Goal: Find specific page/section: Find specific page/section

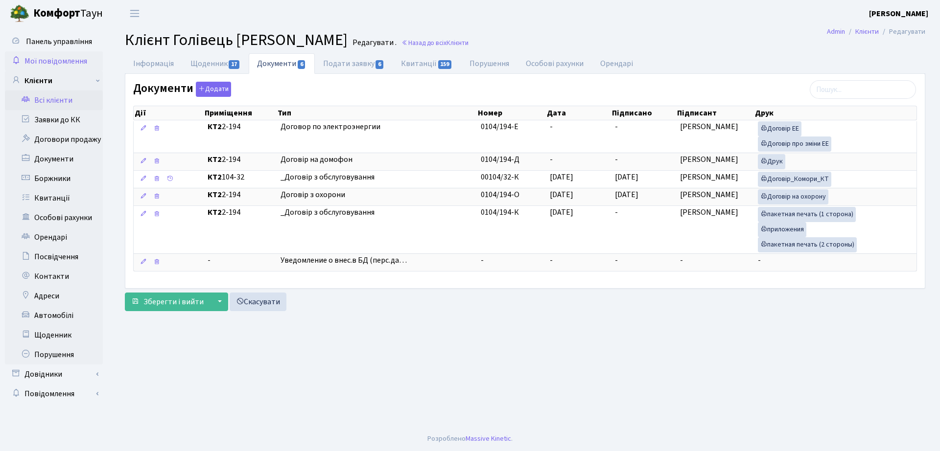
click at [53, 63] on span "Мої повідомлення" at bounding box center [55, 61] width 63 height 11
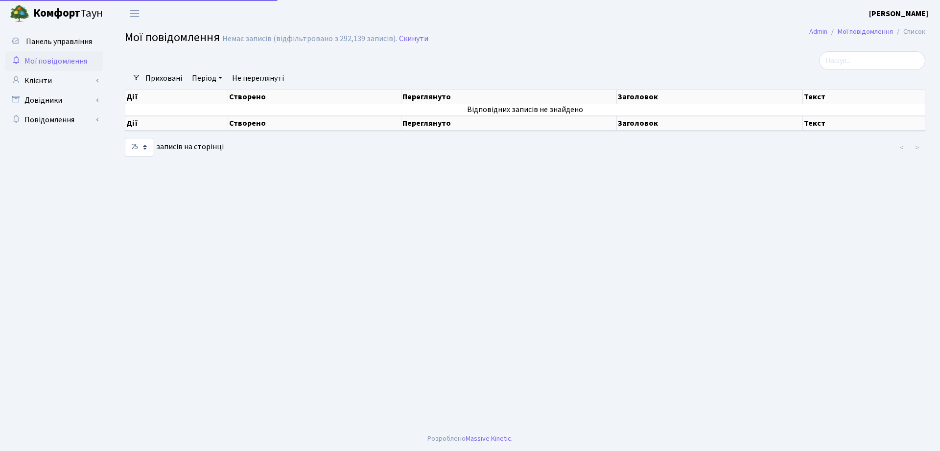
select select "25"
click at [62, 101] on link "Довідники" at bounding box center [54, 101] width 98 height 20
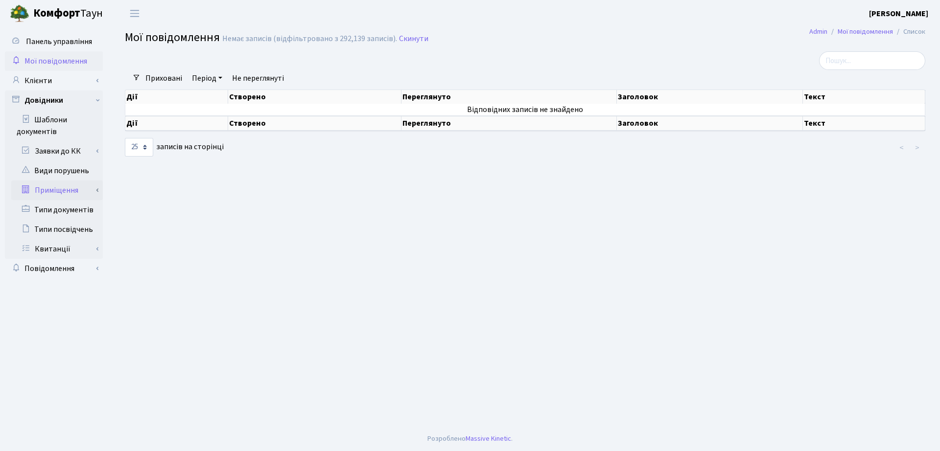
click at [59, 193] on link "Приміщення" at bounding box center [57, 191] width 92 height 20
click at [60, 210] on link "Всі приміщення" at bounding box center [57, 210] width 92 height 20
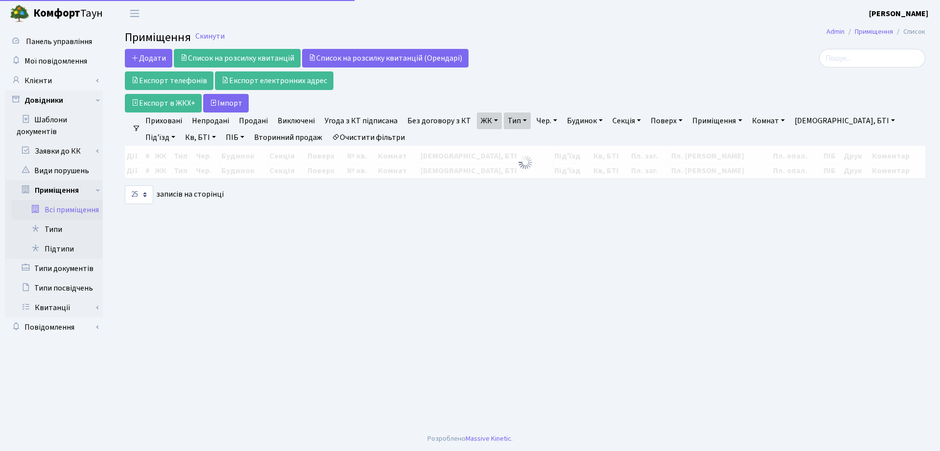
select select "25"
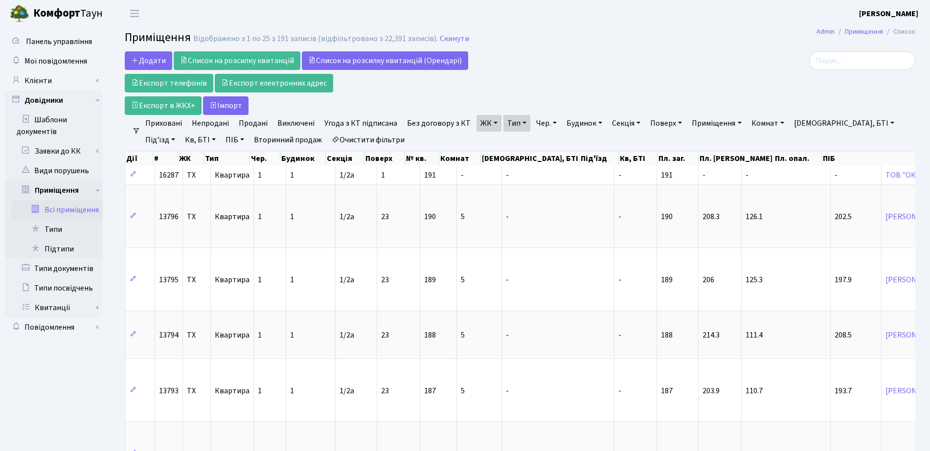
click at [354, 142] on link "Очистити фільтри" at bounding box center [368, 140] width 81 height 17
select select
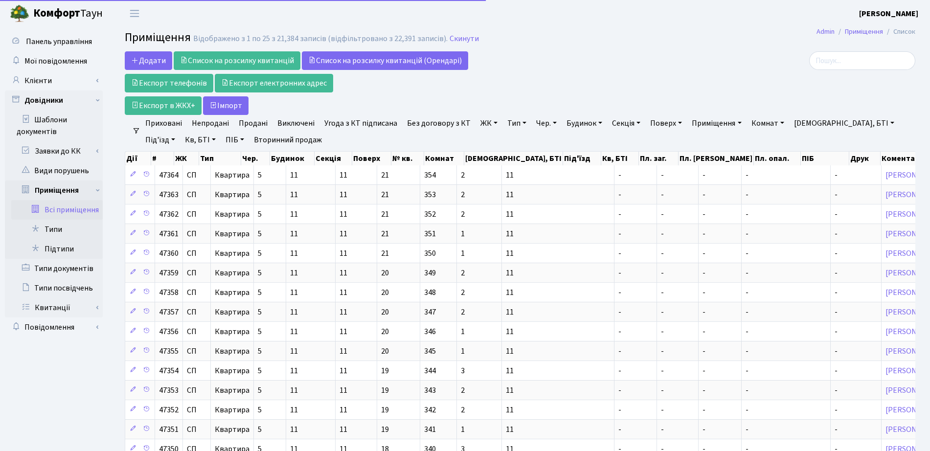
click at [485, 118] on link "ЖК" at bounding box center [489, 123] width 25 height 17
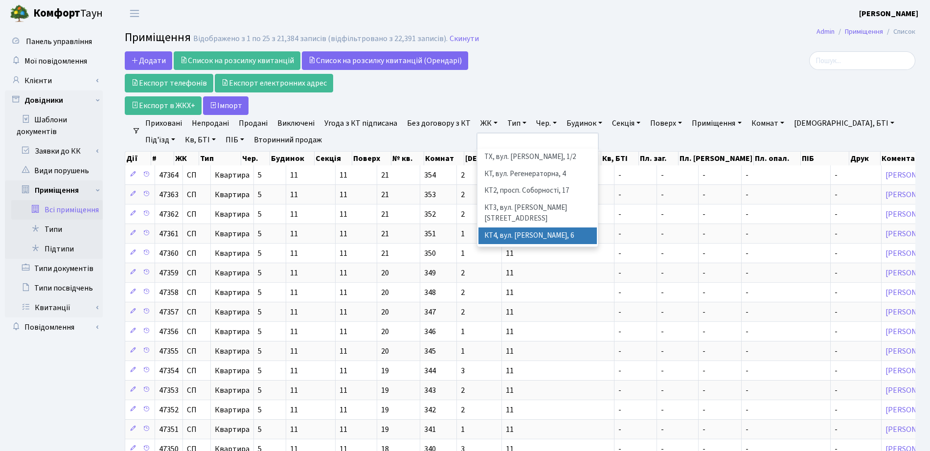
scroll to position [61, 0]
